Goal: Find contact information: Find contact information

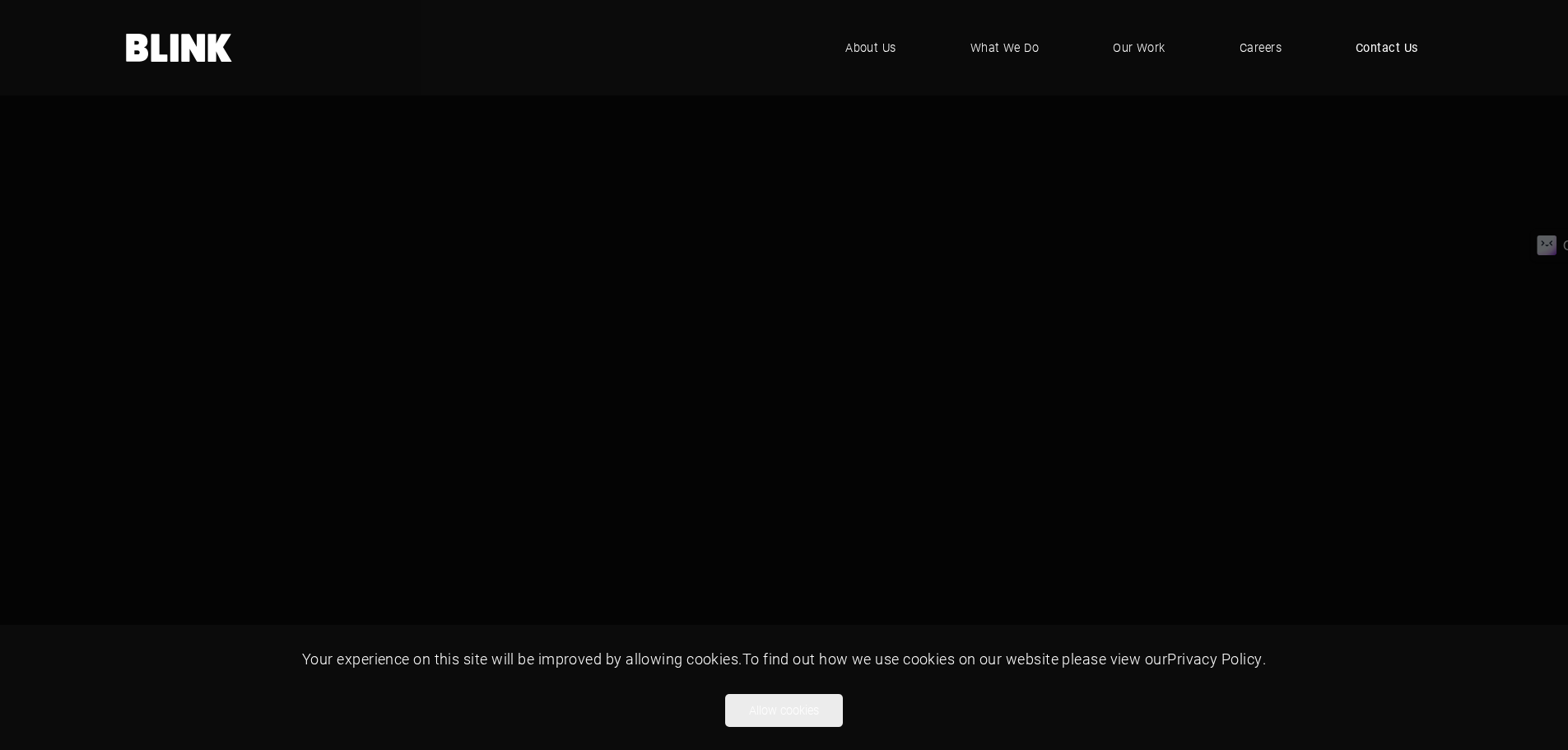
click at [1377, 45] on span "Contact Us" at bounding box center [1386, 48] width 63 height 18
click at [1447, 178] on video "1 of 1" at bounding box center [784, 441] width 1568 height 882
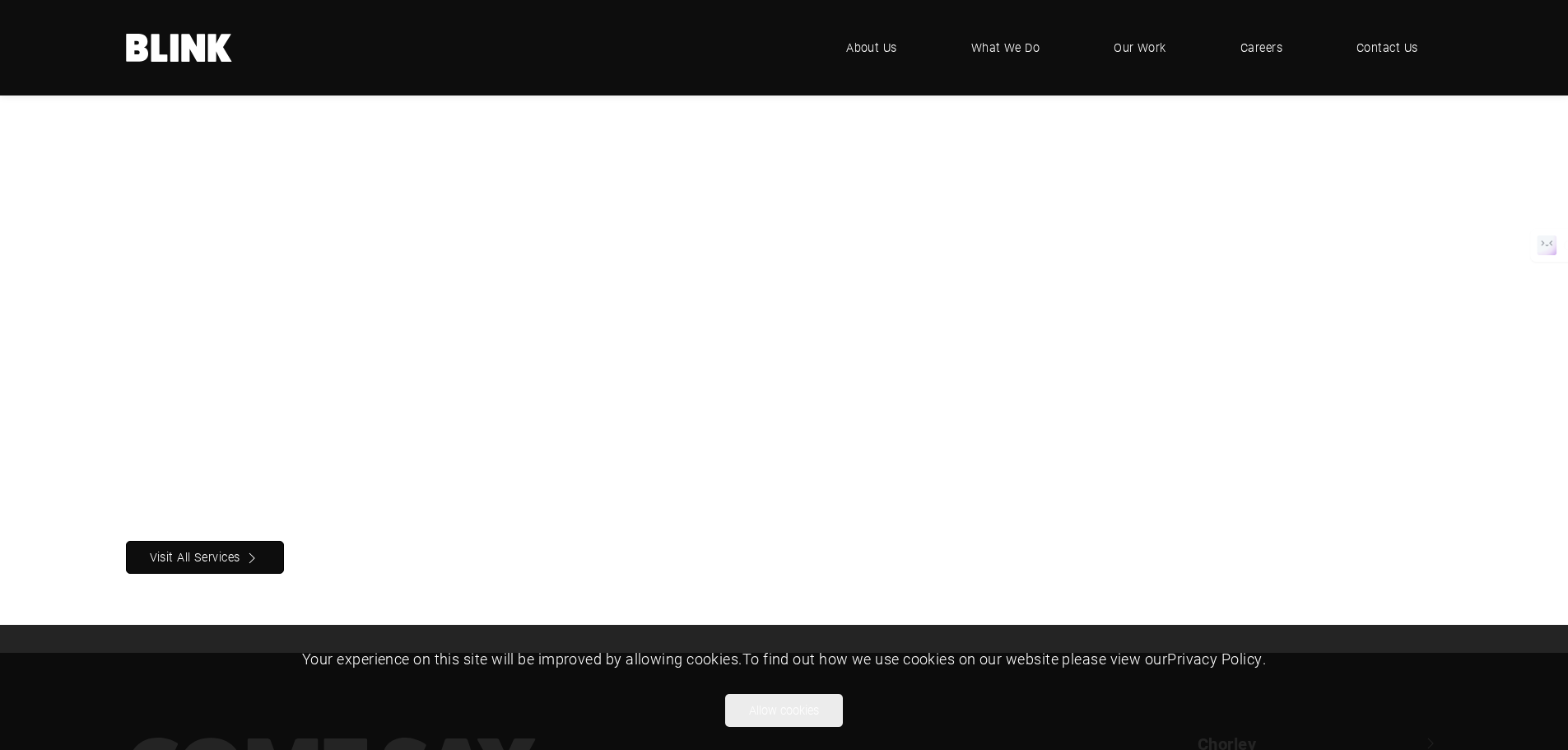
scroll to position [1834, 0]
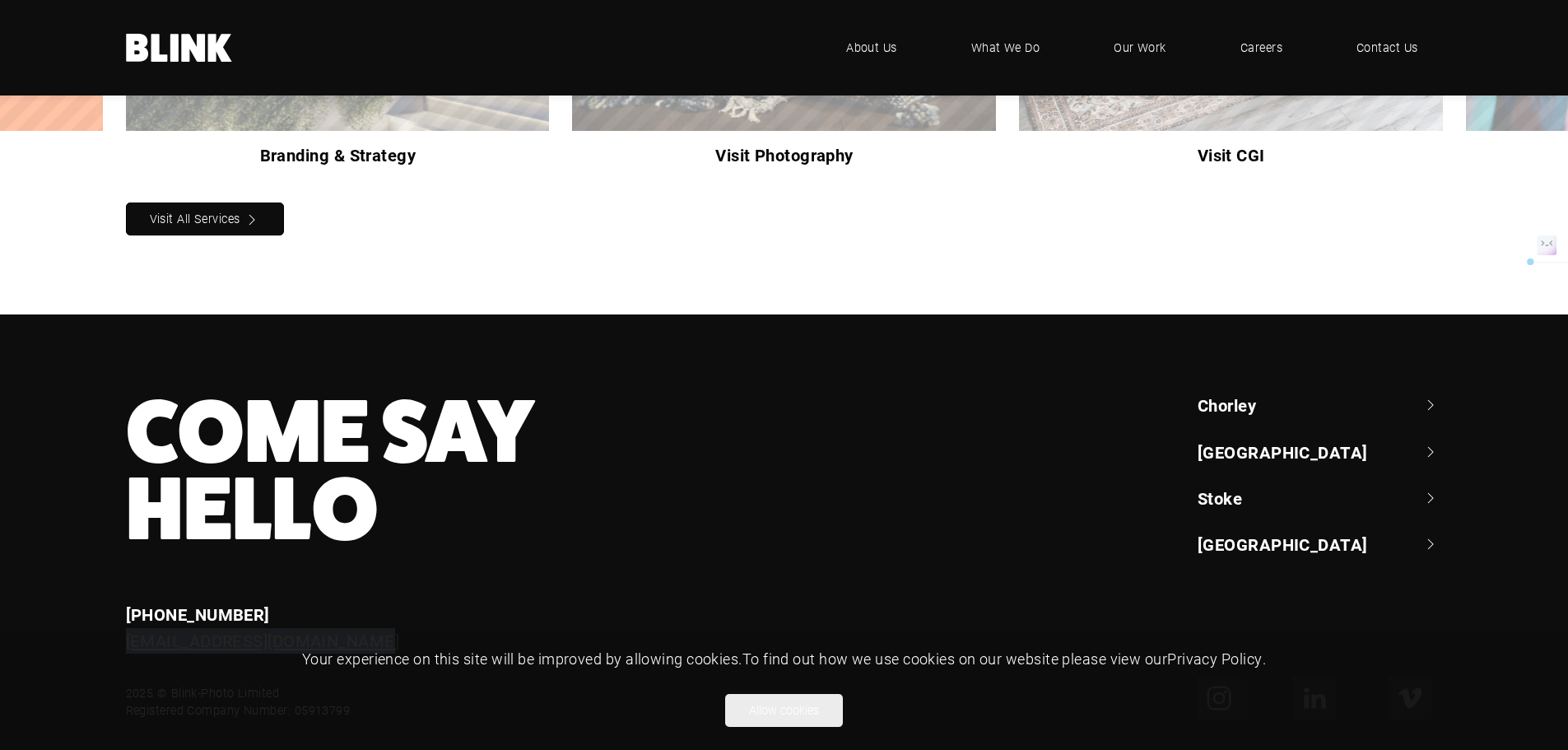
drag, startPoint x: 343, startPoint y: 602, endPoint x: 130, endPoint y: 598, distance: 213.0
click at [130, 628] on div "[EMAIL_ADDRESS][DOMAIN_NAME]" at bounding box center [516, 640] width 781 height 26
copy link "[EMAIL_ADDRESS][DOMAIN_NAME]"
copy link "44 (0) 1257 264 494"
drag, startPoint x: 307, startPoint y: 569, endPoint x: 135, endPoint y: 574, distance: 172.1
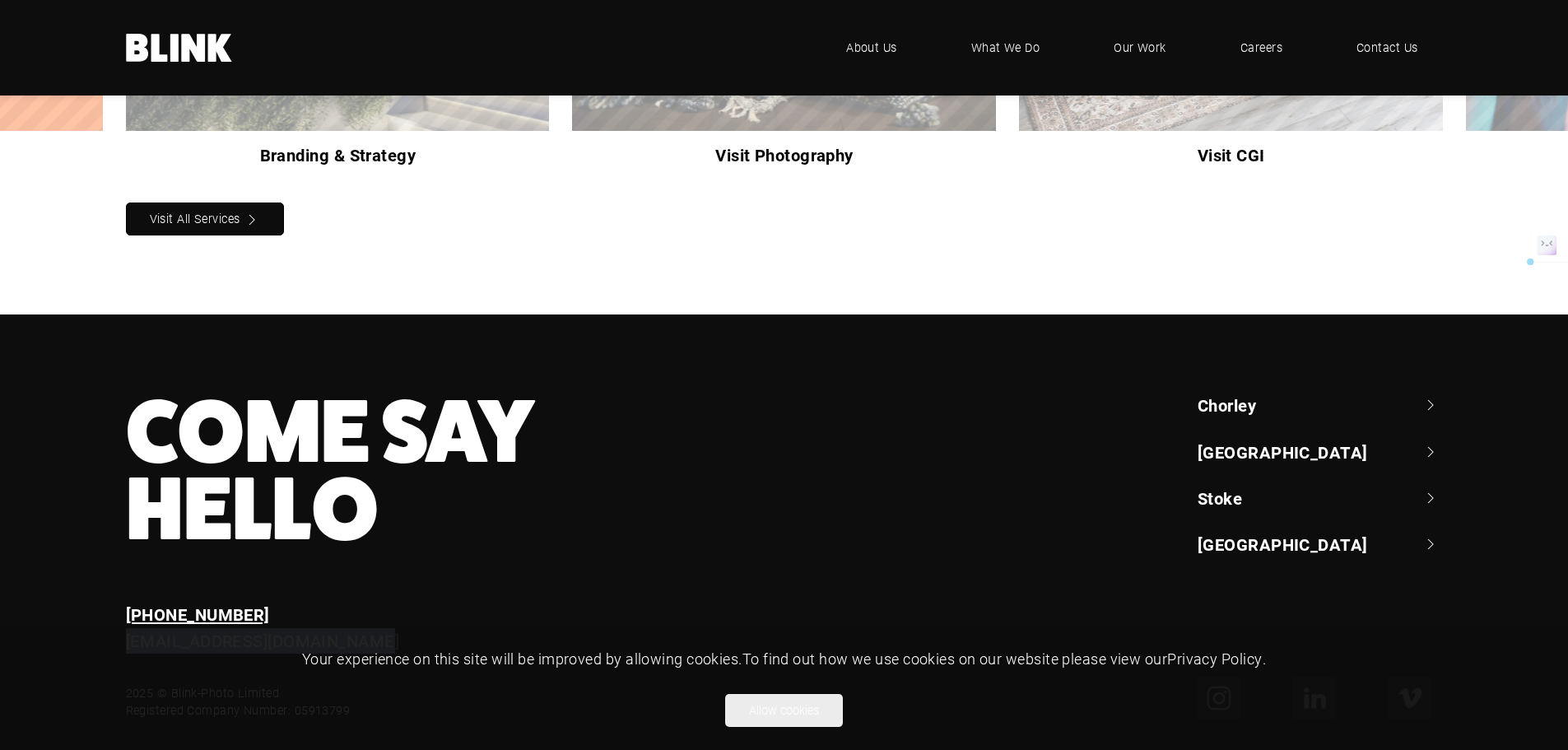
click at [135, 602] on div "[PHONE_NUMBER]" at bounding box center [516, 614] width 781 height 26
click at [1063, 315] on footer "Come Say Hello Enquiries +44 (0) 1257 264 494 enquiries@blink-photo.co.uk Chorl…" at bounding box center [784, 557] width 1568 height 484
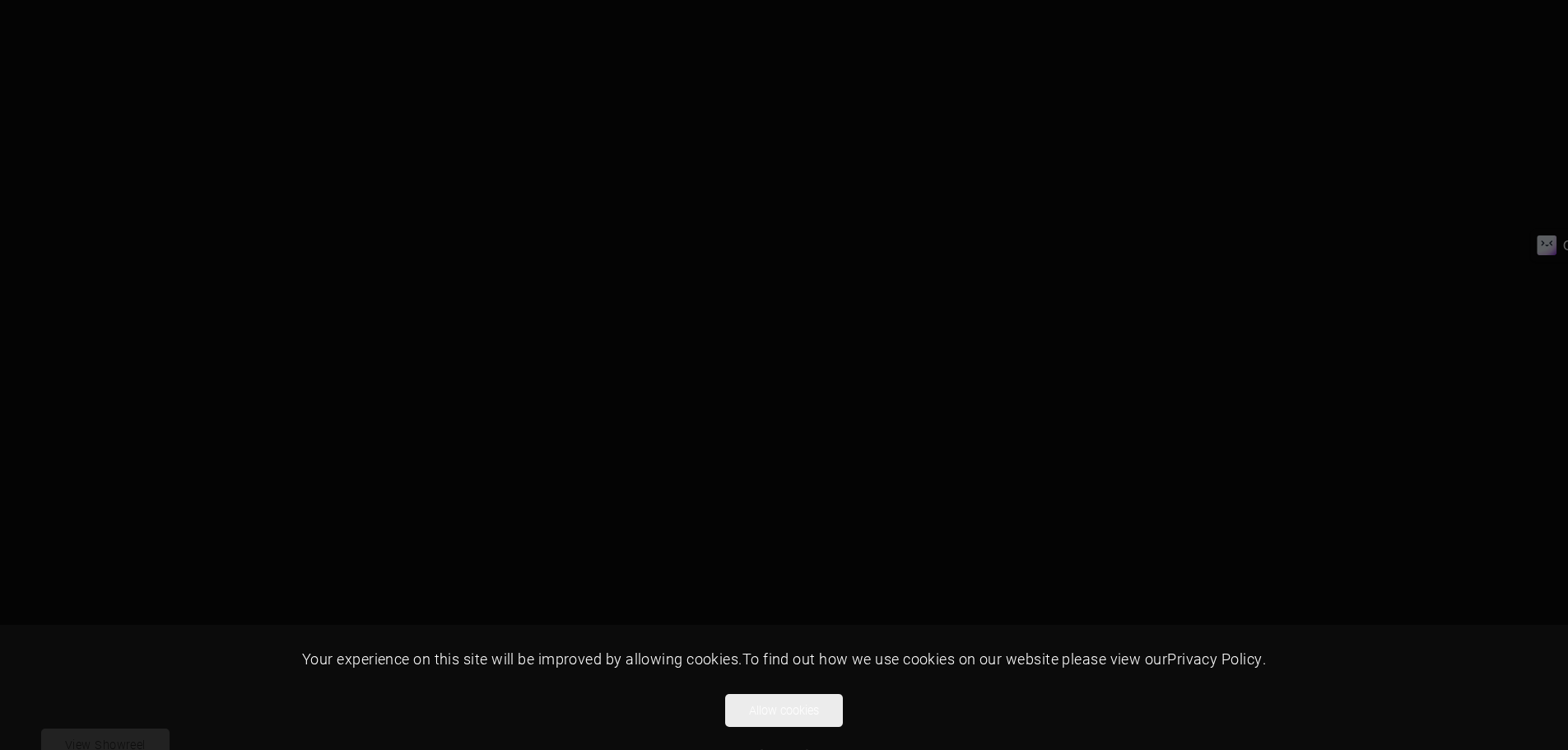
scroll to position [0, 0]
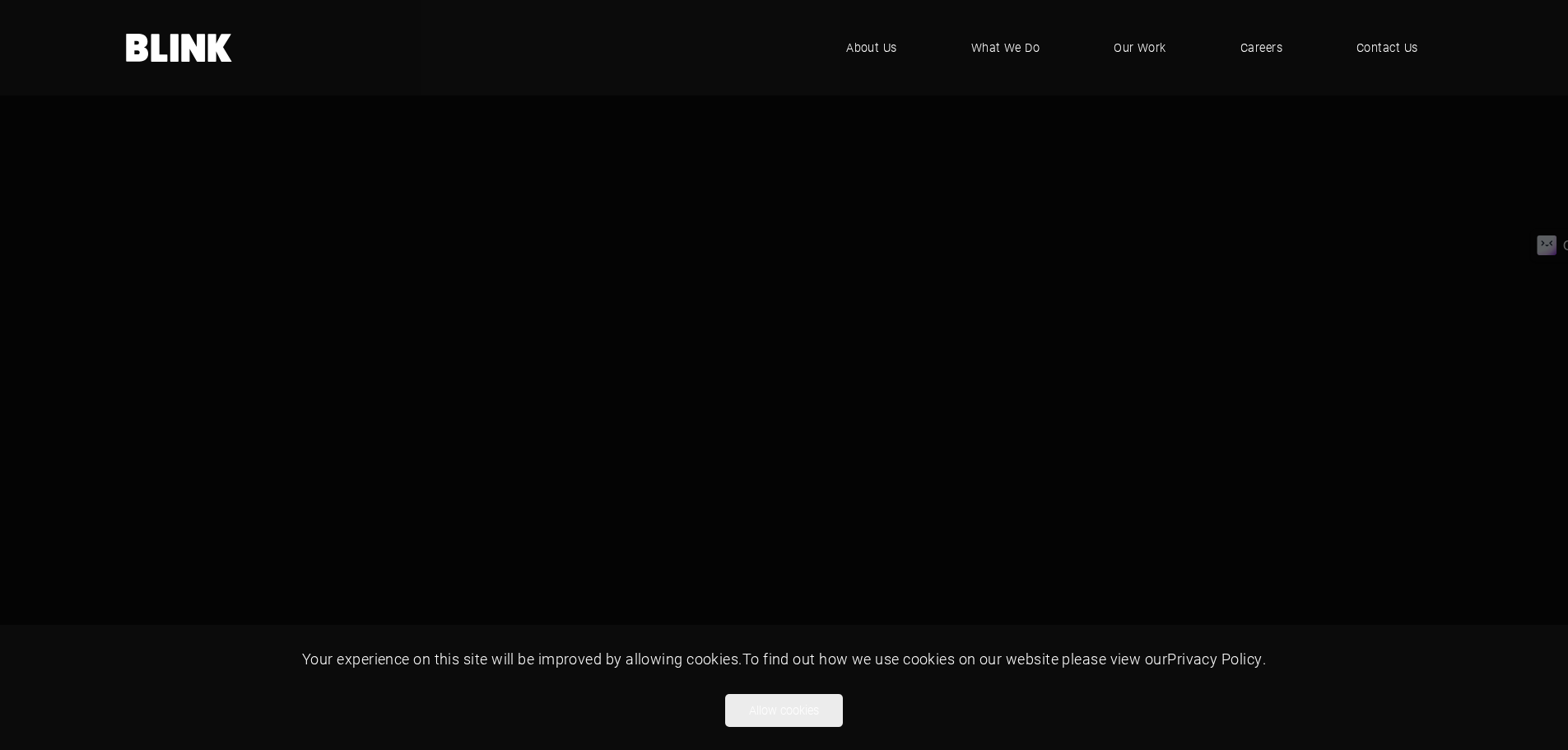
drag, startPoint x: 619, startPoint y: 684, endPoint x: 119, endPoint y: 445, distance: 554.2
